Goal: Task Accomplishment & Management: Manage account settings

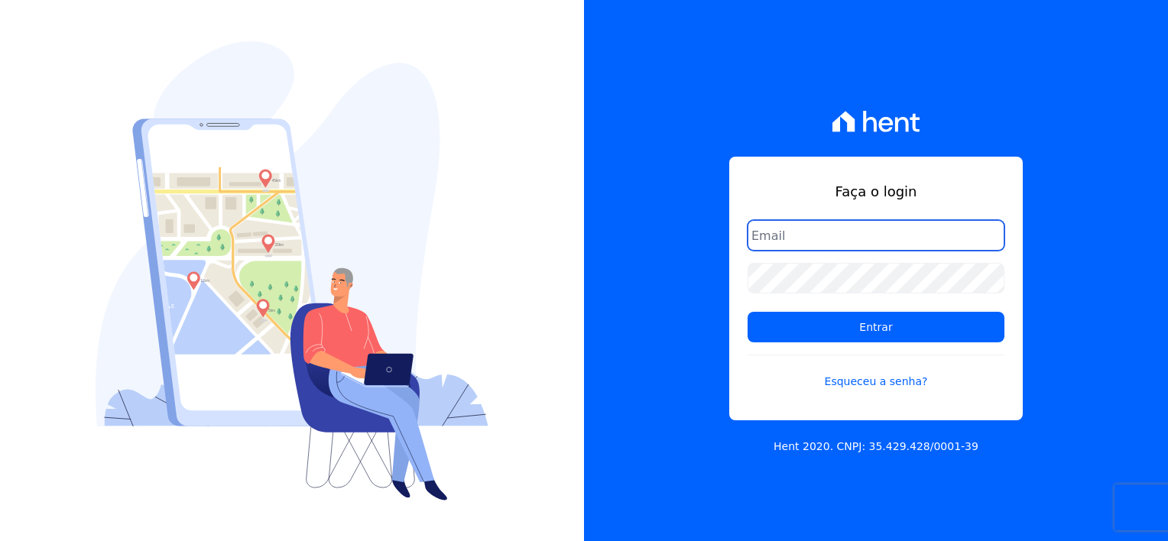
click at [810, 235] on input "email" at bounding box center [875, 235] width 257 height 31
type input "[EMAIL_ADDRESS][DOMAIN_NAME]"
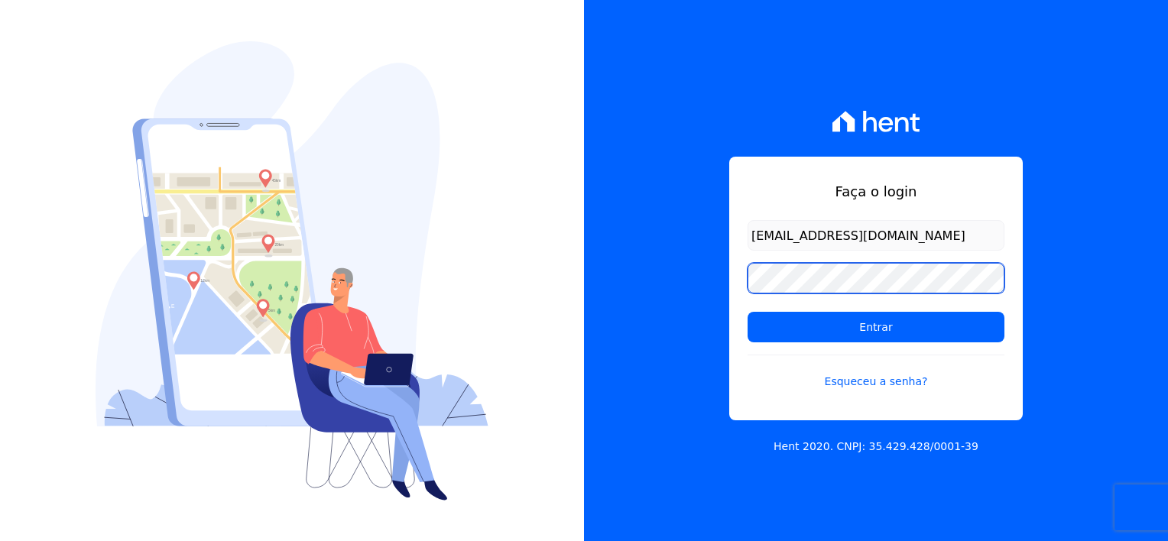
click at [747, 312] on input "Entrar" at bounding box center [875, 327] width 257 height 31
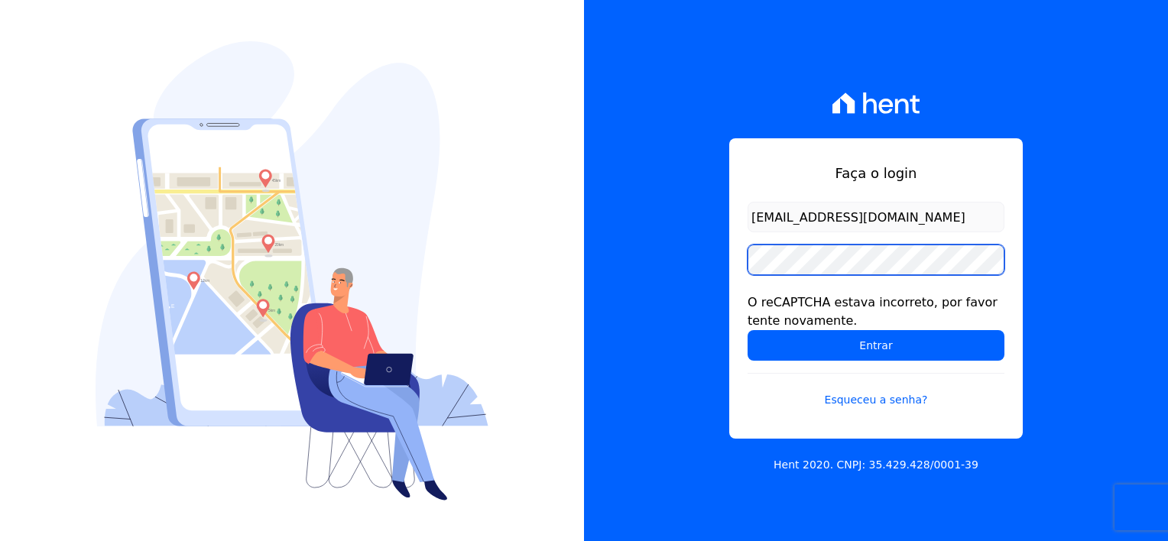
click at [747, 330] on input "Entrar" at bounding box center [875, 345] width 257 height 31
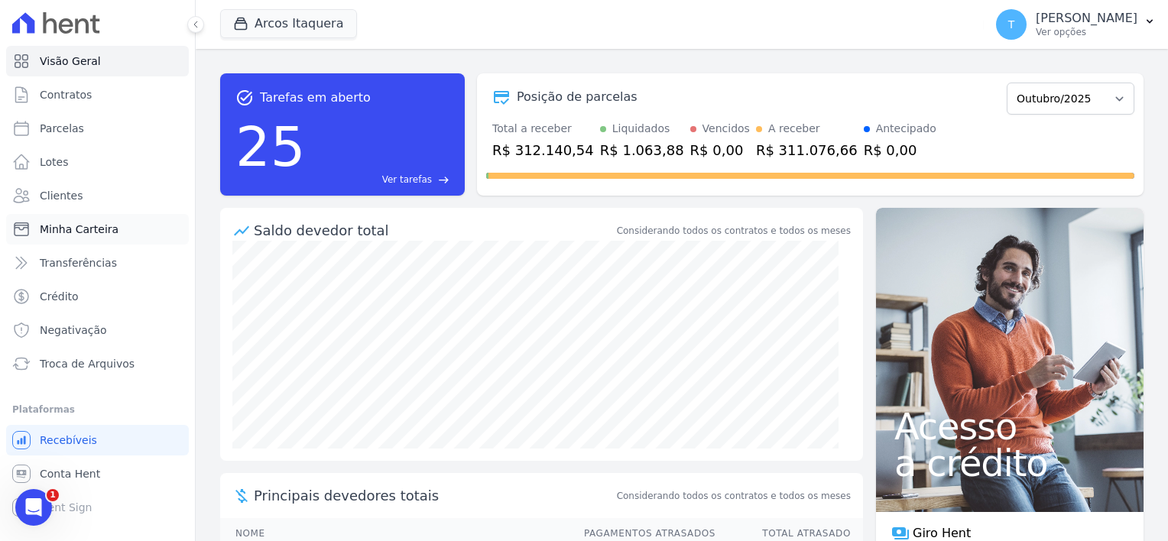
click at [82, 233] on span "Minha Carteira" at bounding box center [79, 229] width 79 height 15
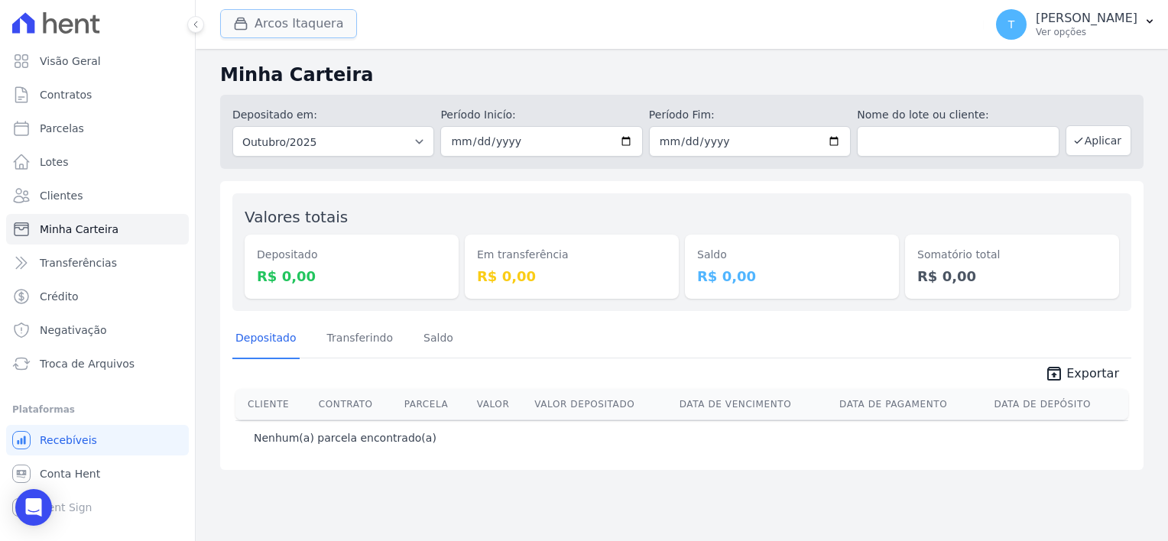
click at [274, 24] on button "Arcos Itaquera" at bounding box center [288, 23] width 137 height 29
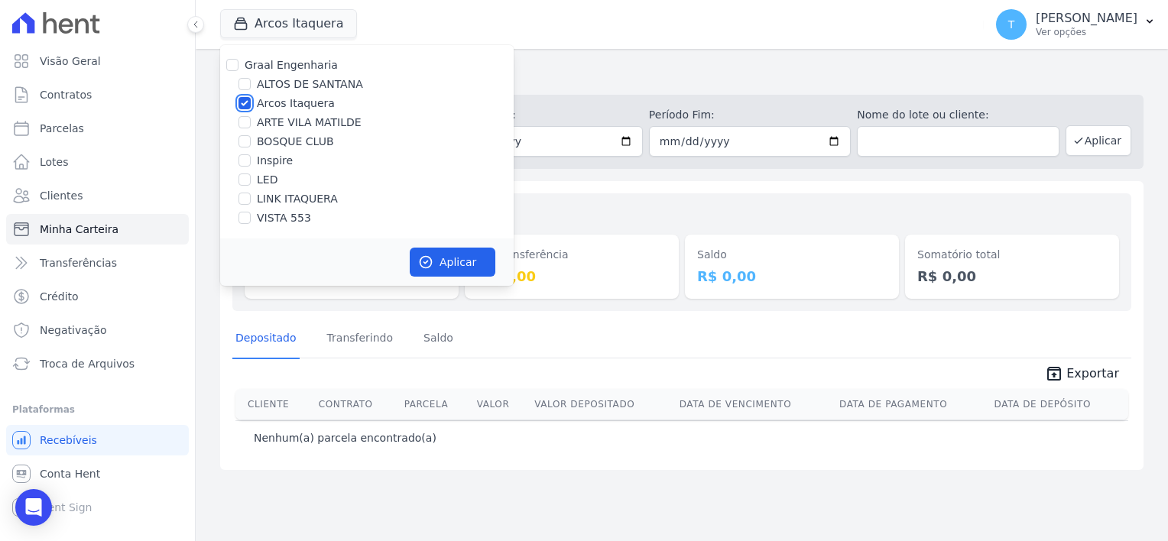
click at [242, 106] on input "Arcos Itaquera" at bounding box center [244, 103] width 12 height 12
checkbox input "false"
click at [248, 199] on input "LINK ITAQUERA" at bounding box center [244, 199] width 12 height 12
checkbox input "true"
click at [455, 260] on button "Aplicar" at bounding box center [453, 262] width 86 height 29
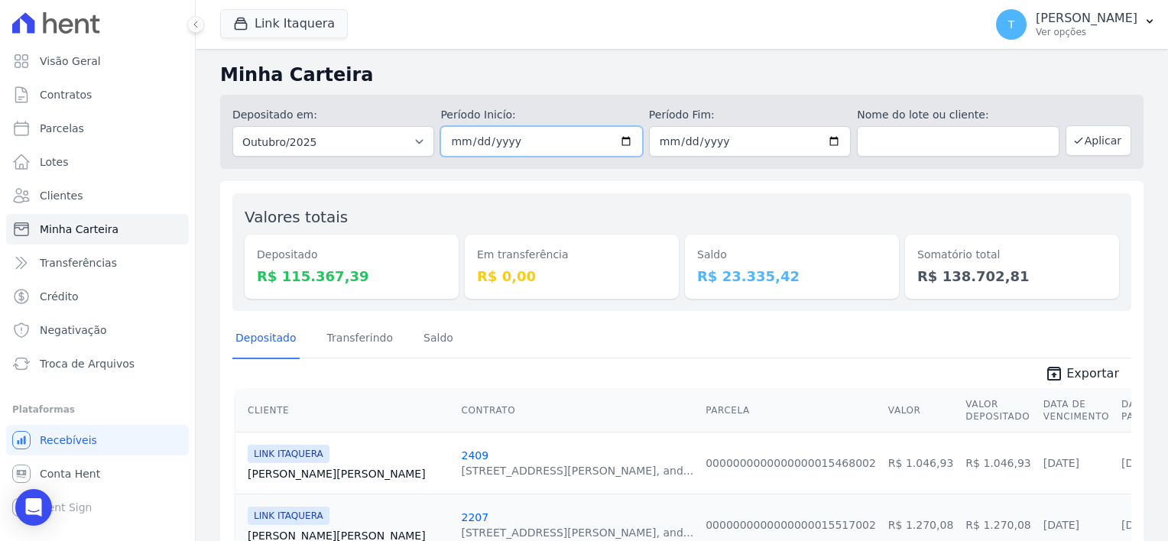
click at [622, 138] on input "[DATE]" at bounding box center [541, 141] width 202 height 31
type input "[DATE]"
click at [830, 138] on input "2025-10-31" at bounding box center [750, 141] width 202 height 31
type input "[DATE]"
click at [1097, 137] on button "Aplicar" at bounding box center [1098, 140] width 66 height 31
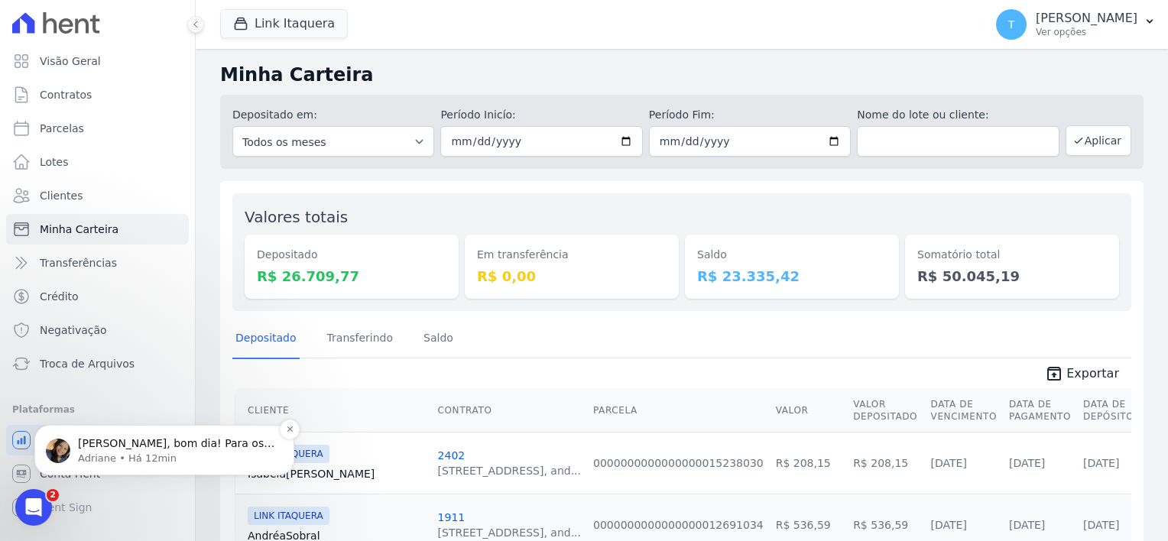
click at [122, 447] on span "[PERSON_NAME], bom dia! Para os casos de nova importação de remessa em que o si…" at bounding box center [176, 504] width 196 height 134
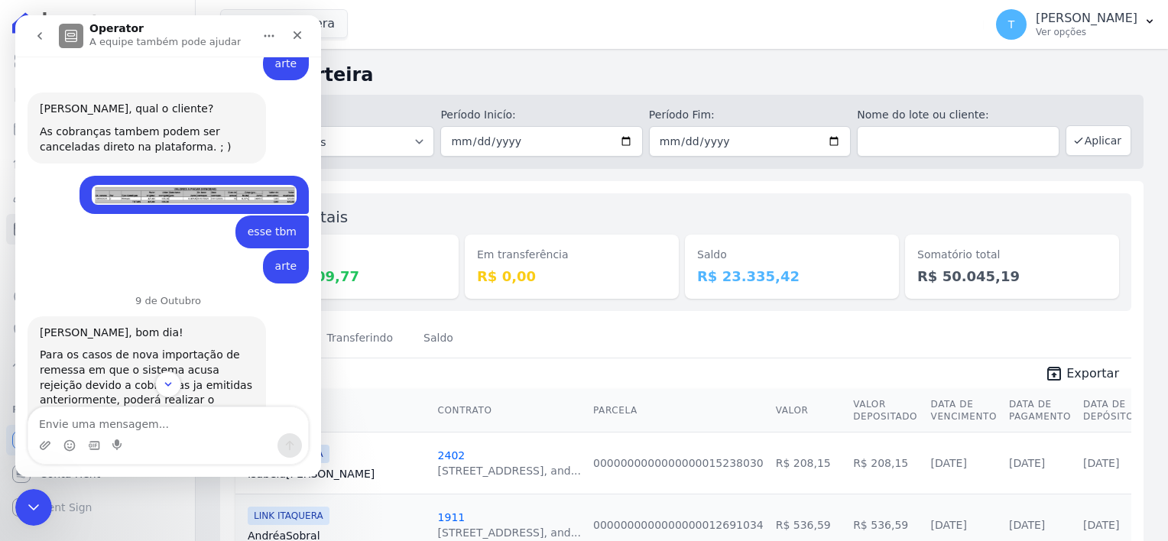
scroll to position [1812, 0]
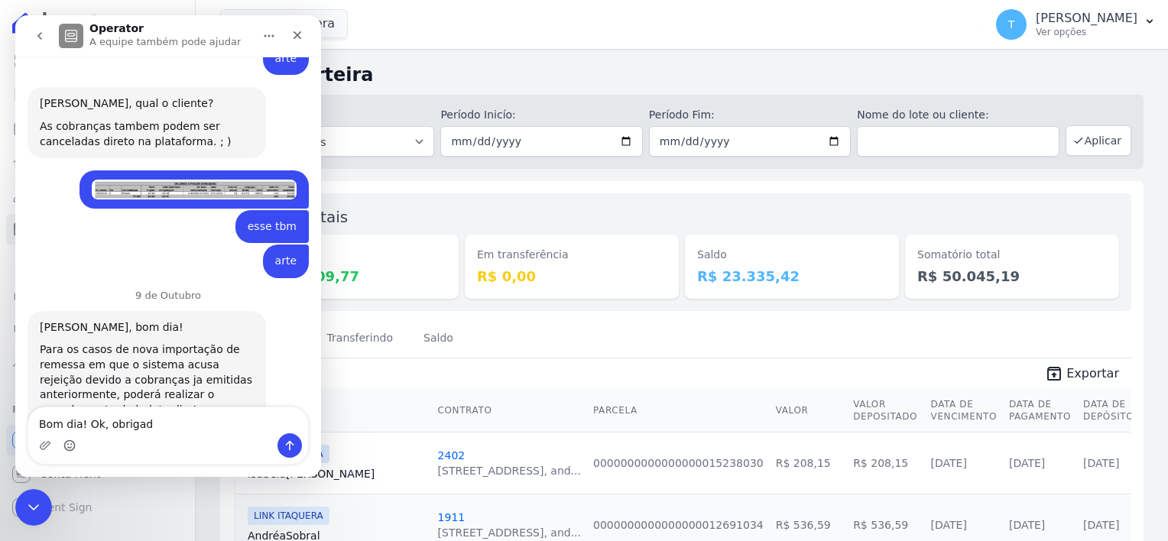
type textarea "Bom dia! Ok, obrigada"
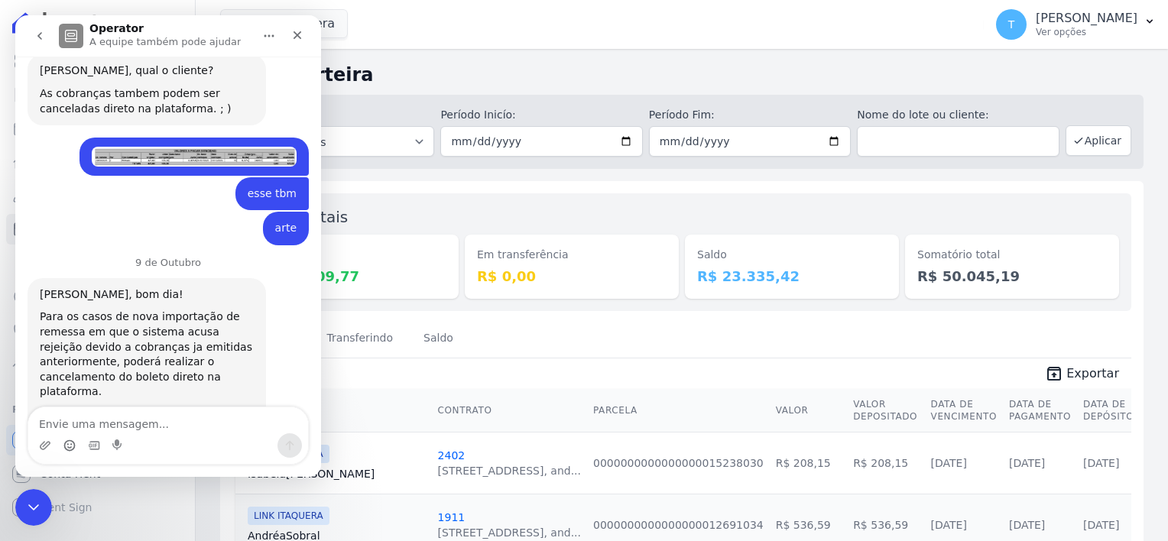
scroll to position [1858, 0]
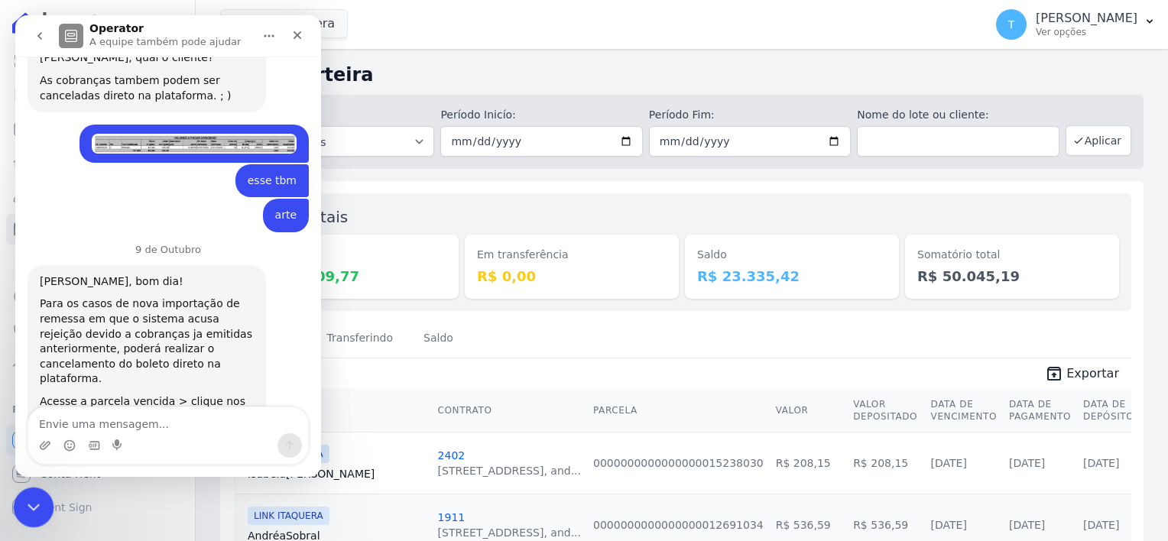
click at [34, 501] on icon "Encerramento do Messenger da Intercom" at bounding box center [31, 505] width 18 height 18
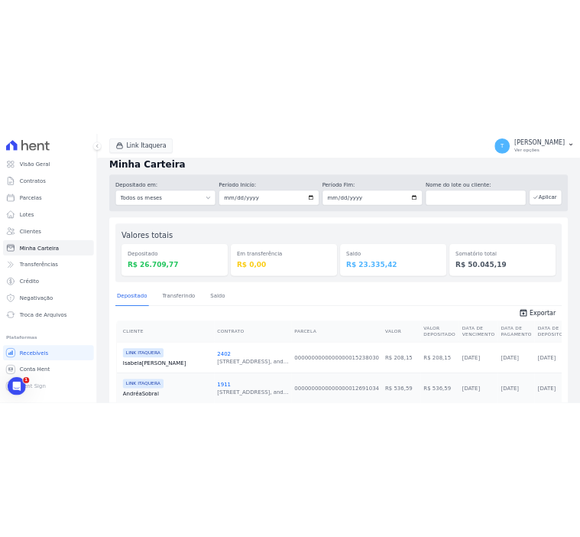
scroll to position [0, 0]
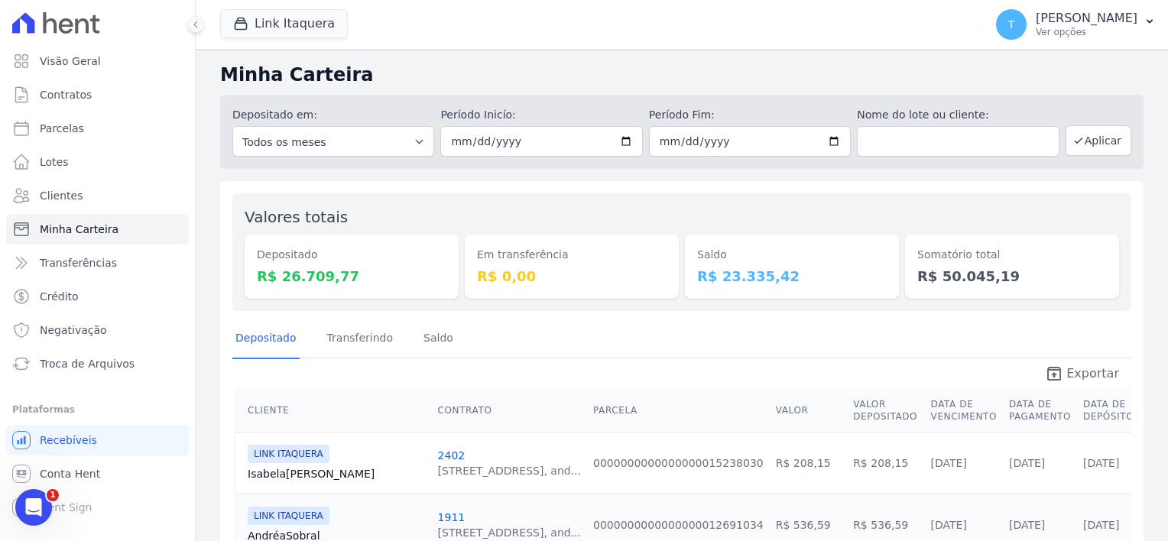
click at [1066, 370] on span "Exportar" at bounding box center [1092, 374] width 53 height 18
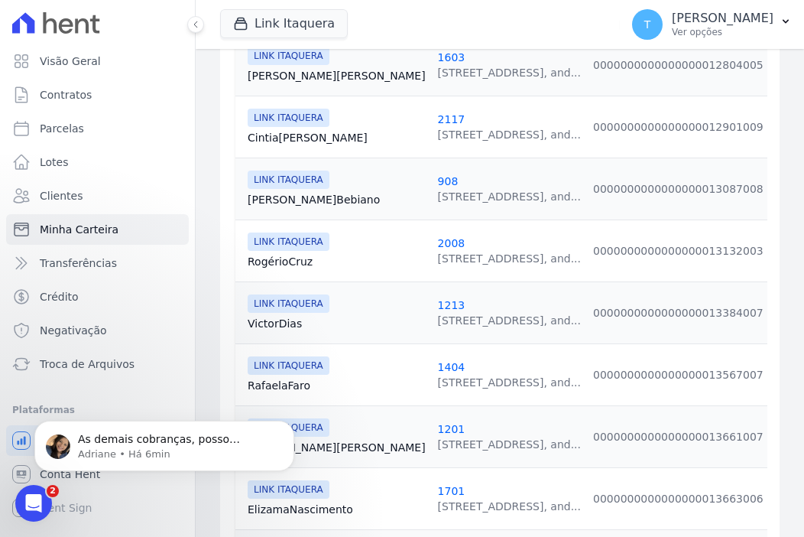
scroll to position [994, 0]
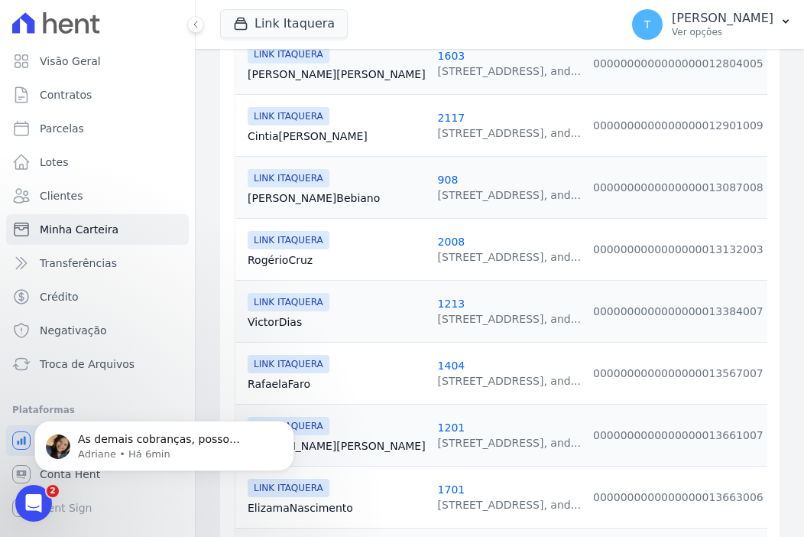
click at [290, 252] on link "Rogério Cruz" at bounding box center [337, 259] width 178 height 15
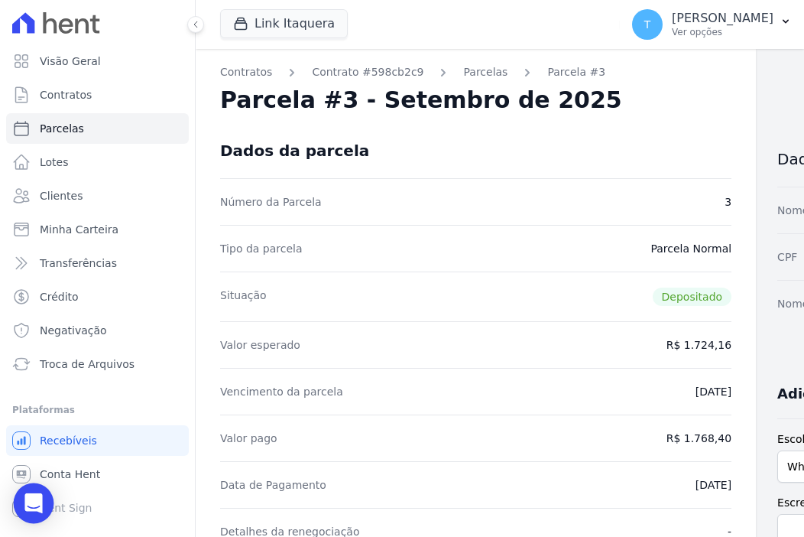
click at [41, 501] on icon "Open Intercom Messenger" at bounding box center [34, 503] width 20 height 20
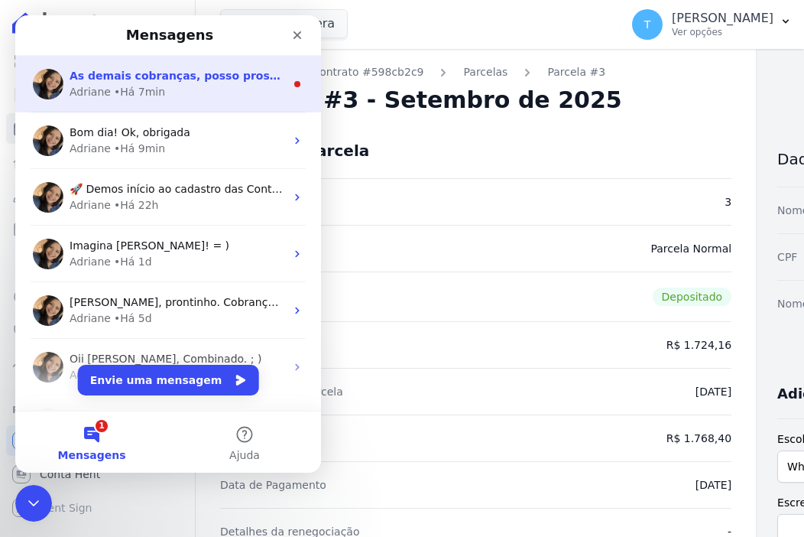
click at [122, 96] on div "• Há 7min" at bounding box center [139, 92] width 51 height 16
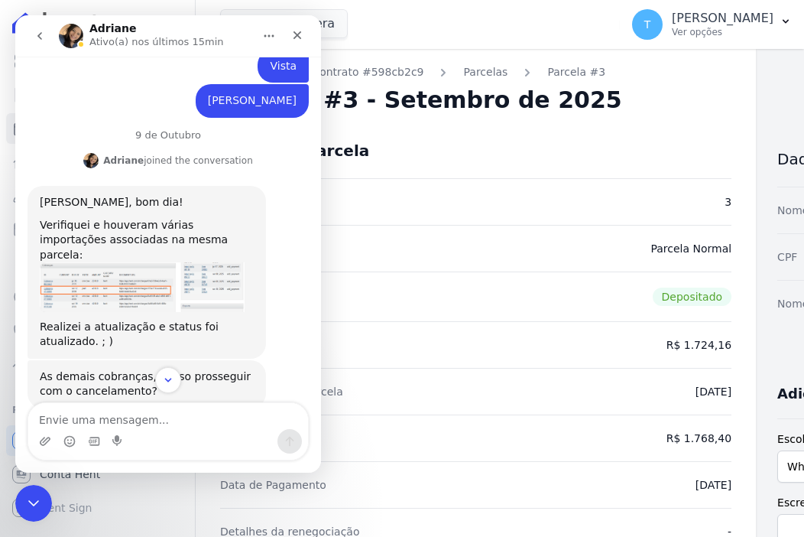
scroll to position [486, 0]
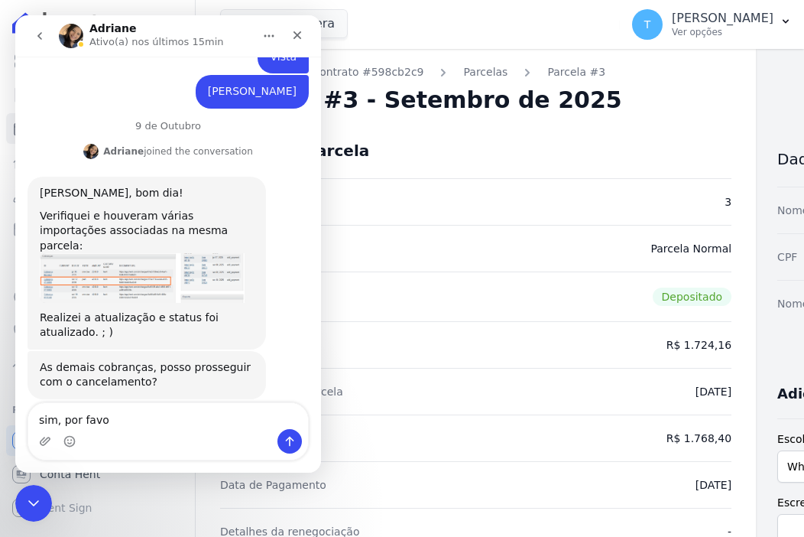
type textarea "sim, por favor"
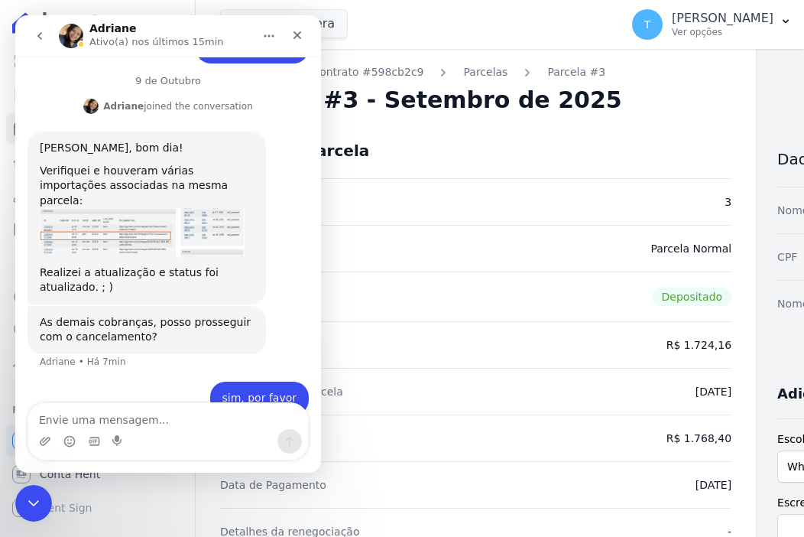
click at [36, 41] on icon "go back" at bounding box center [40, 36] width 12 height 12
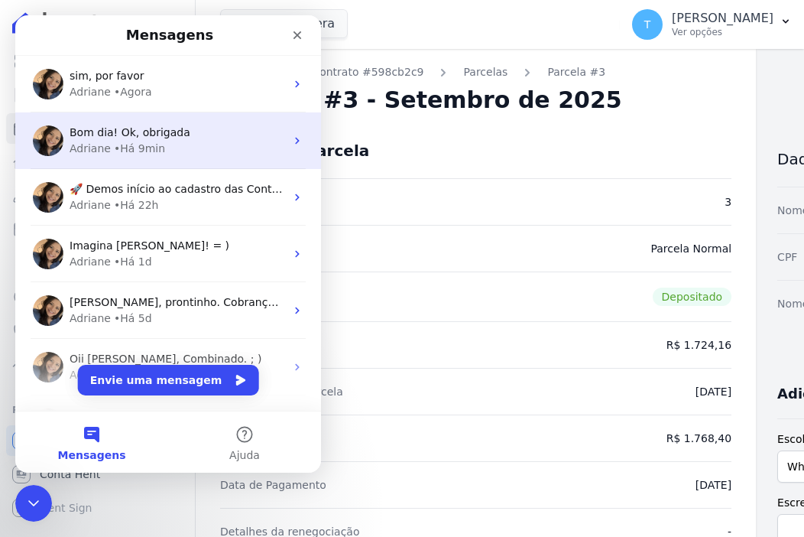
click at [105, 154] on div "Adriane" at bounding box center [90, 149] width 41 height 16
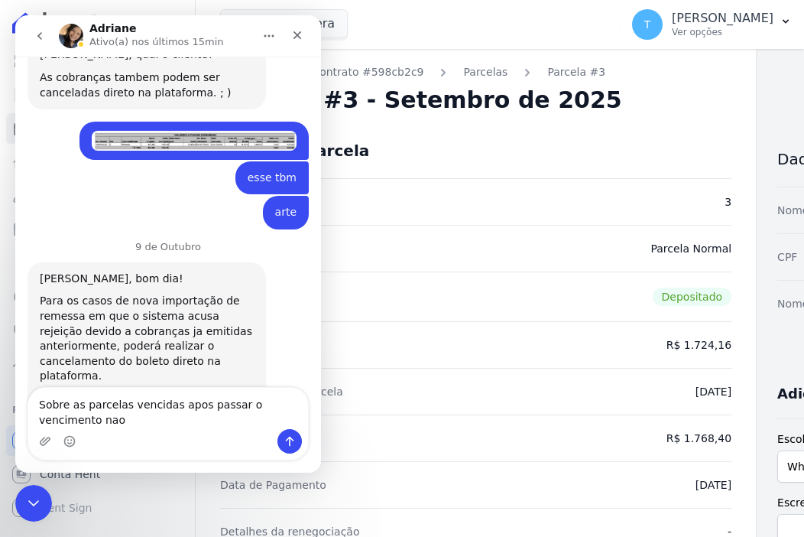
scroll to position [1878, 0]
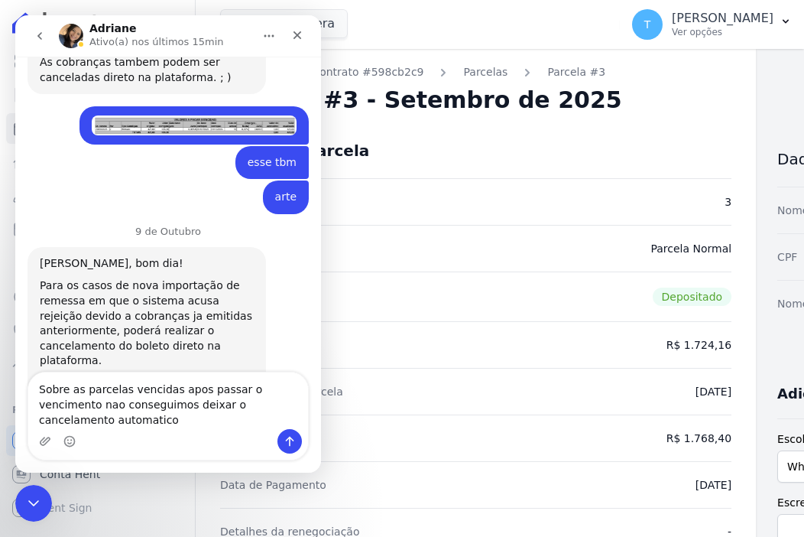
type textarea "Sobre as parcelas vencidas apos passar o vencimento nao conseguimos deixar o ca…"
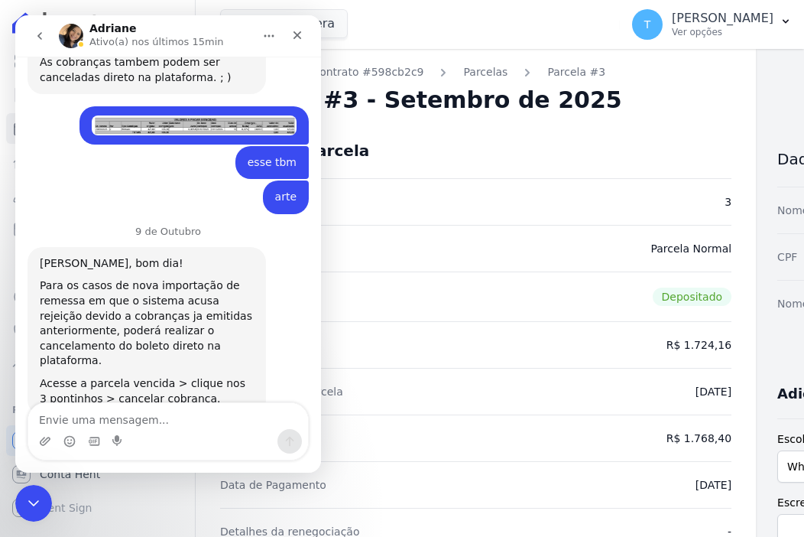
scroll to position [1927, 0]
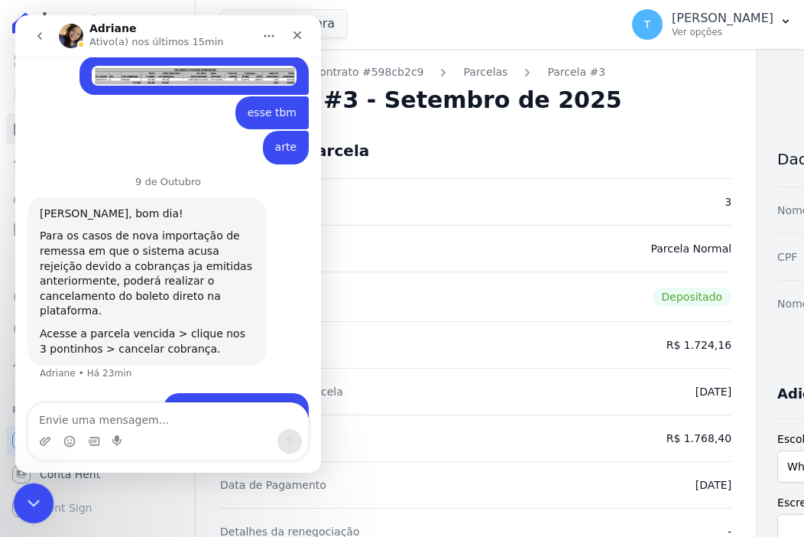
click at [24, 506] on icon "Encerramento do Messenger da Intercom" at bounding box center [31, 500] width 18 height 18
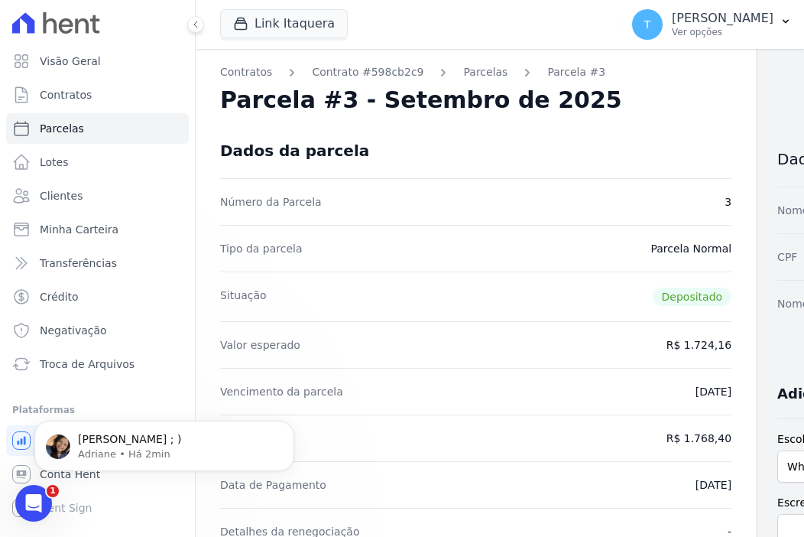
scroll to position [0, 0]
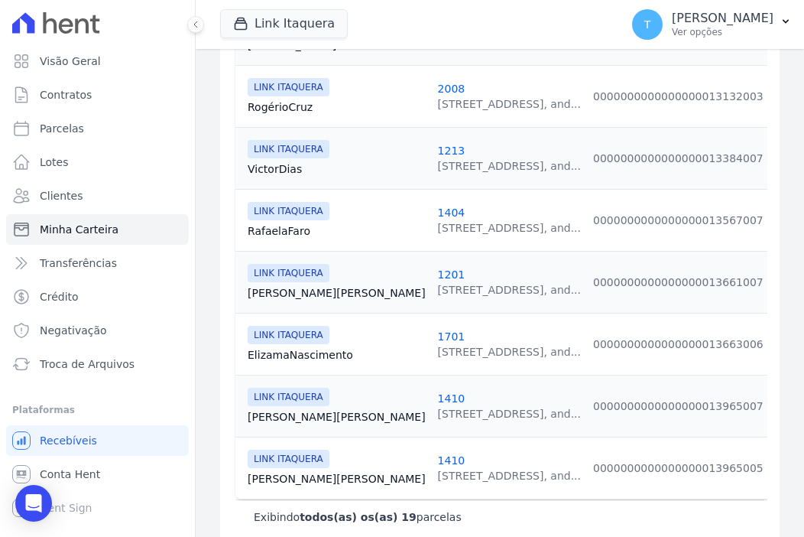
scroll to position [1158, 0]
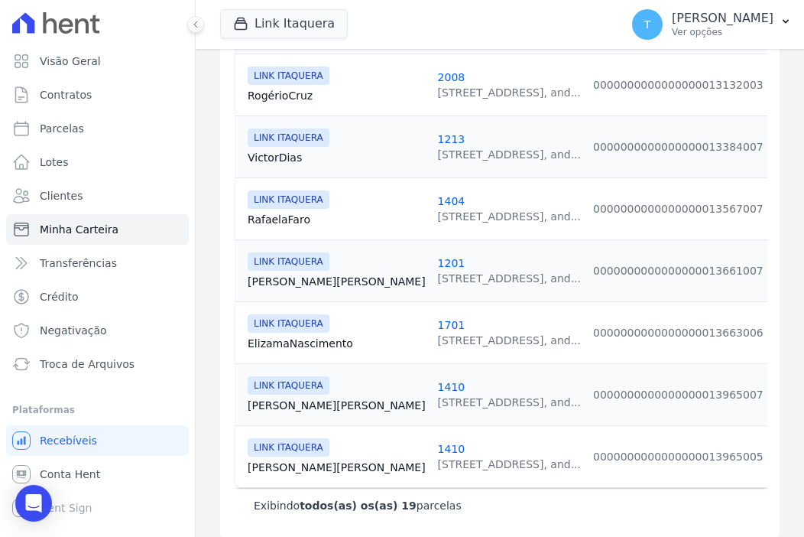
click at [280, 397] on link "Fabio Souza" at bounding box center [337, 404] width 178 height 15
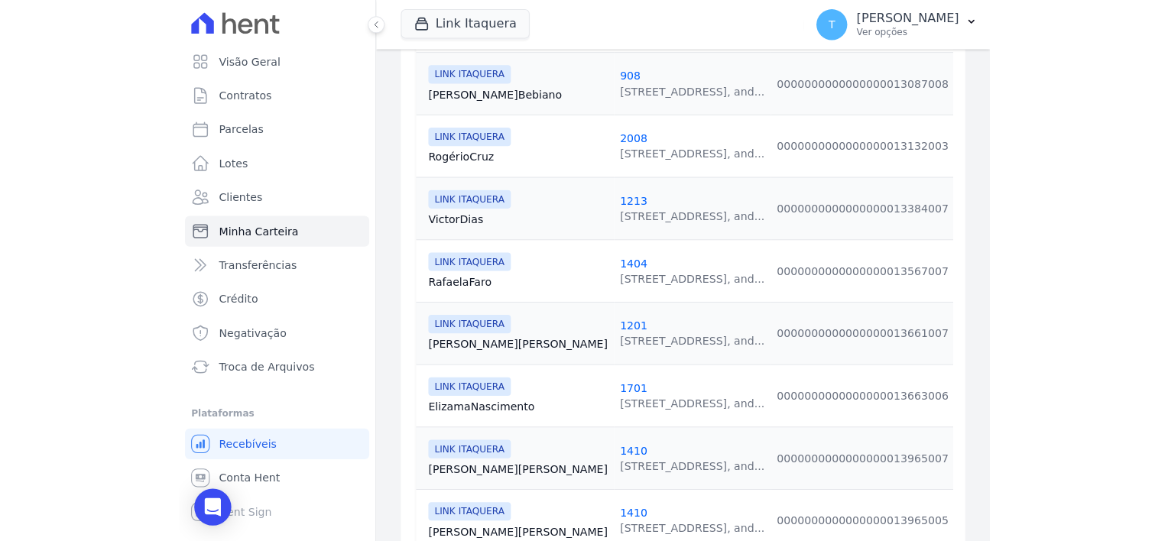
scroll to position [1158, 0]
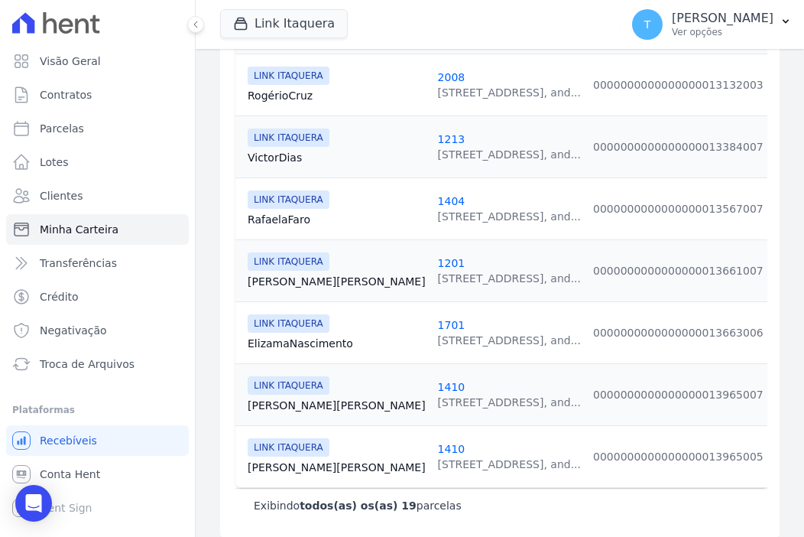
click at [275, 459] on link "Fabio Souza" at bounding box center [337, 466] width 178 height 15
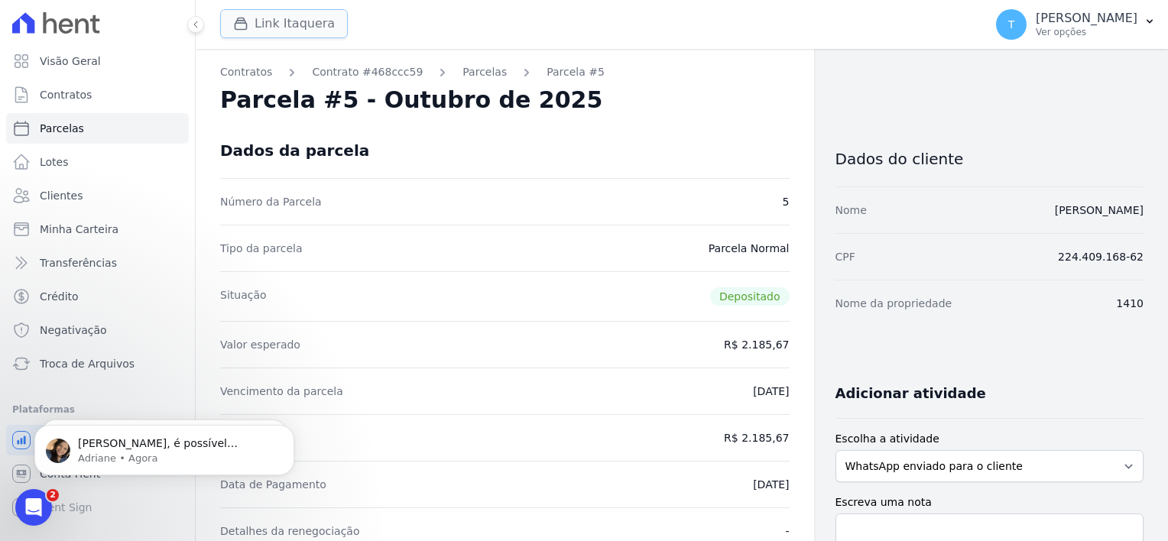
click at [283, 27] on button "Link Itaquera" at bounding box center [284, 23] width 128 height 29
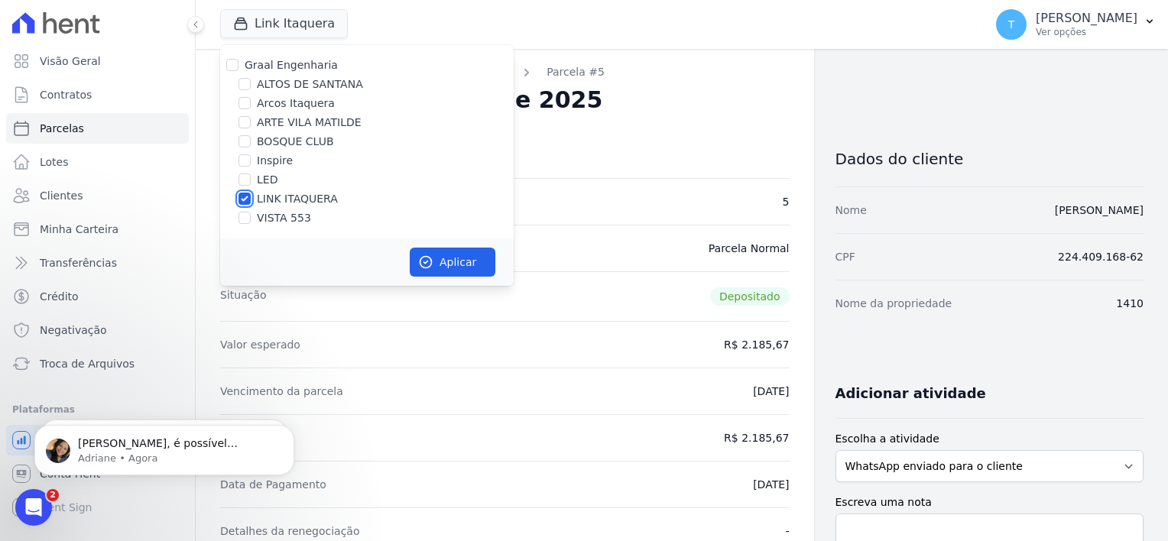
click at [242, 203] on input "LINK ITAQUERA" at bounding box center [244, 199] width 12 height 12
checkbox input "false"
click at [242, 167] on div at bounding box center [244, 160] width 12 height 15
click at [246, 160] on input "Inspire" at bounding box center [244, 160] width 12 height 12
checkbox input "true"
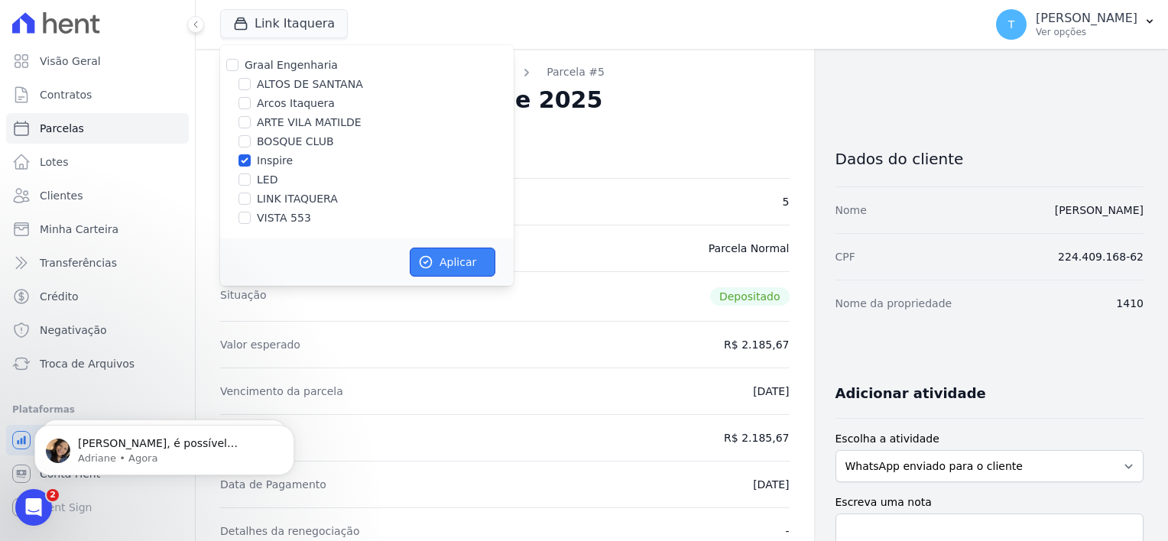
click at [471, 267] on button "Aplicar" at bounding box center [453, 262] width 86 height 29
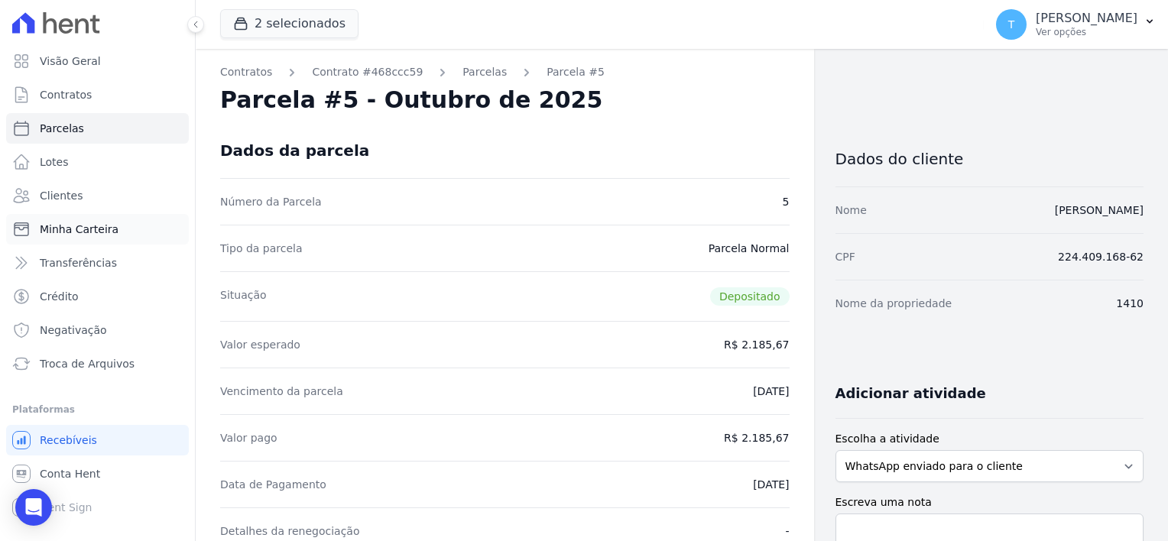
click at [93, 232] on span "Minha Carteira" at bounding box center [79, 229] width 79 height 15
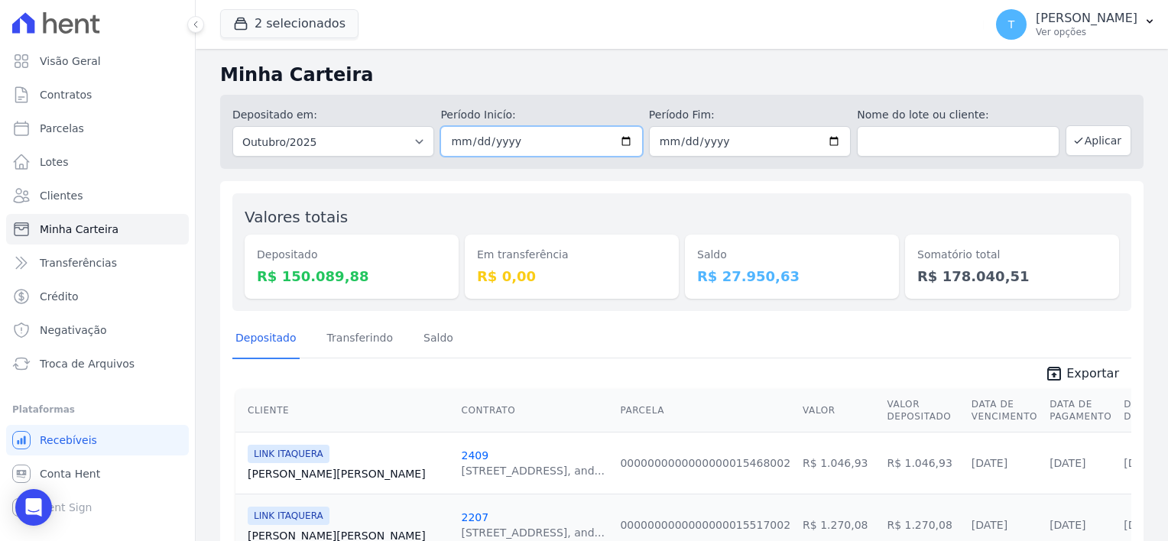
click at [624, 147] on input "2025-10-01" at bounding box center [541, 141] width 202 height 31
type input "[DATE]"
click at [831, 137] on input "2025-10-31" at bounding box center [750, 141] width 202 height 31
type input "[DATE]"
click at [1084, 138] on button "Aplicar" at bounding box center [1098, 140] width 66 height 31
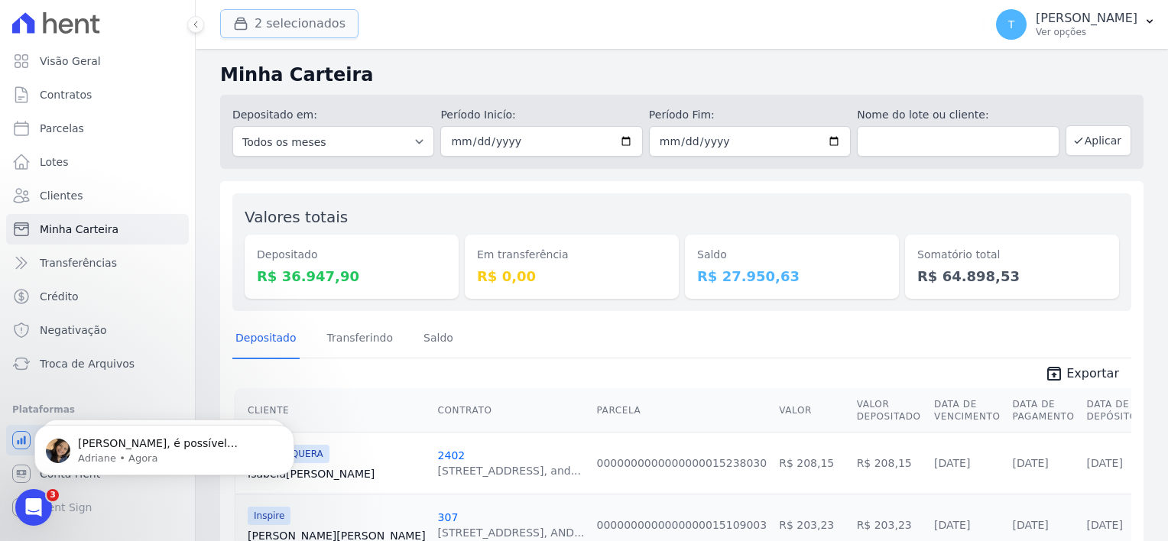
click at [286, 15] on button "2 selecionados" at bounding box center [289, 23] width 138 height 29
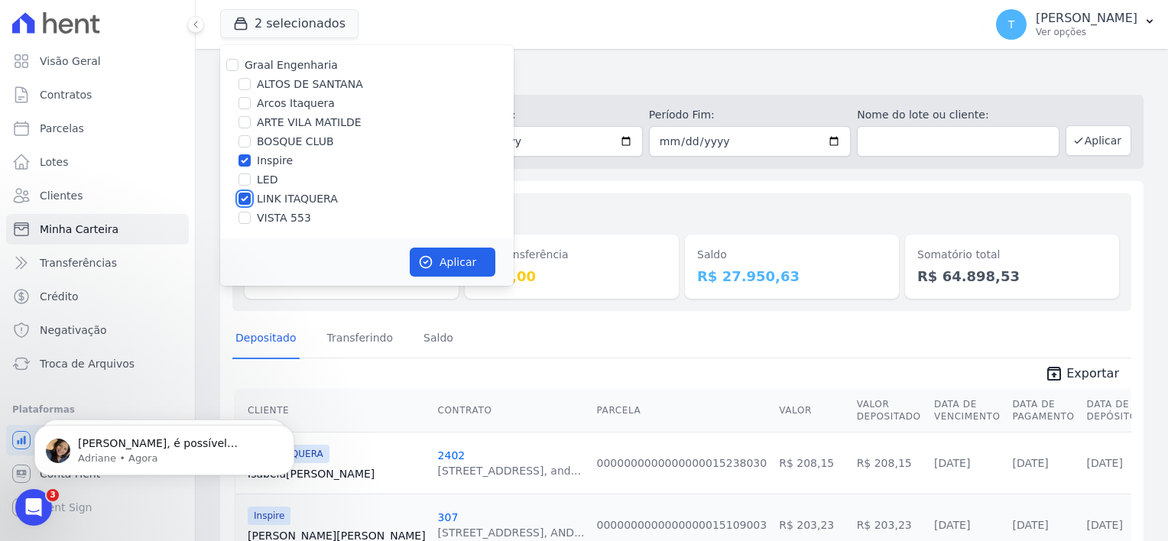
click at [243, 202] on input "LINK ITAQUERA" at bounding box center [244, 199] width 12 height 12
checkbox input "false"
click at [449, 259] on button "Aplicar" at bounding box center [453, 262] width 86 height 29
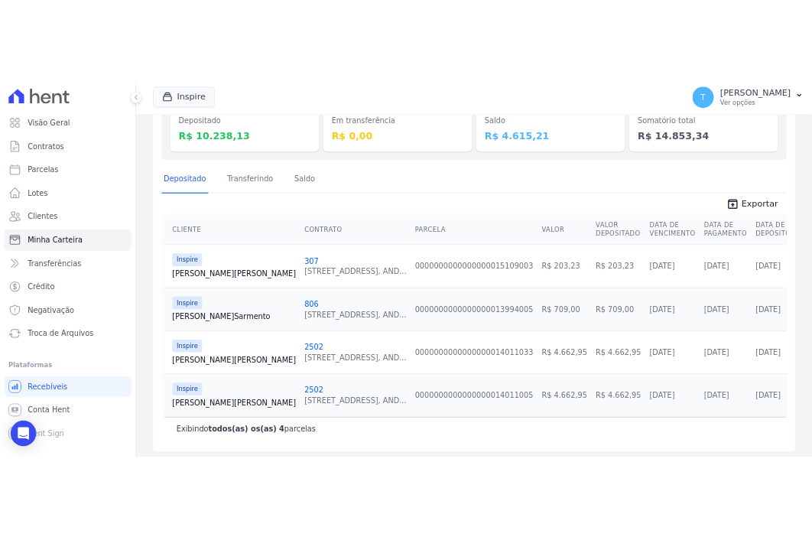
scroll to position [199, 0]
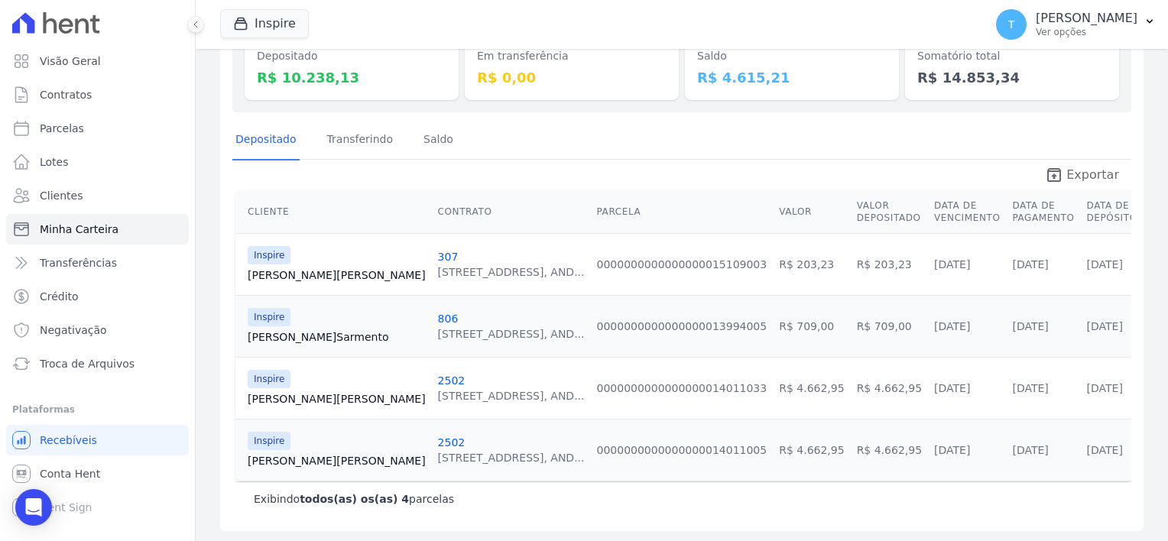
click at [1066, 174] on span "Exportar" at bounding box center [1092, 175] width 53 height 18
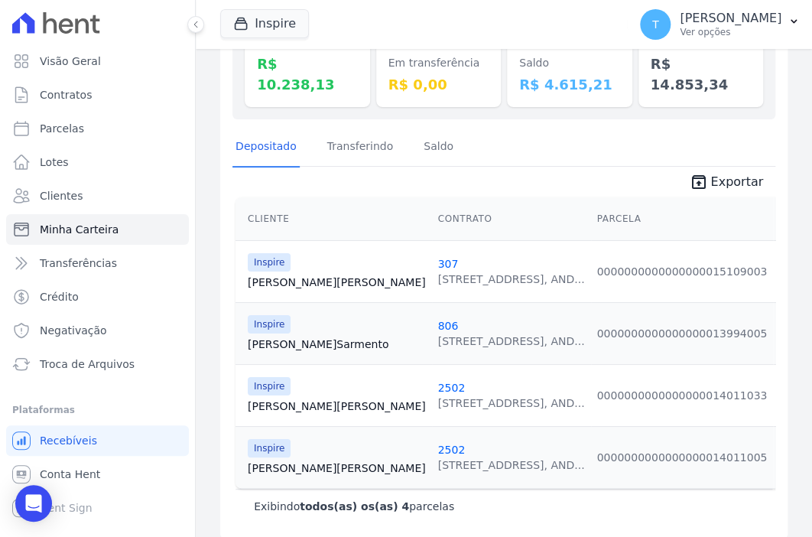
scroll to position [232, 0]
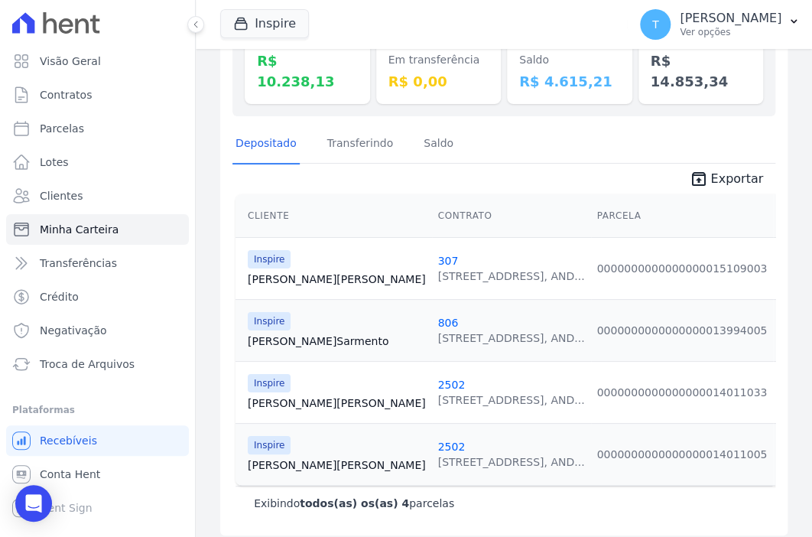
click at [309, 395] on link "[PERSON_NAME] Almeida" at bounding box center [337, 402] width 178 height 15
